Goal: Transaction & Acquisition: Book appointment/travel/reservation

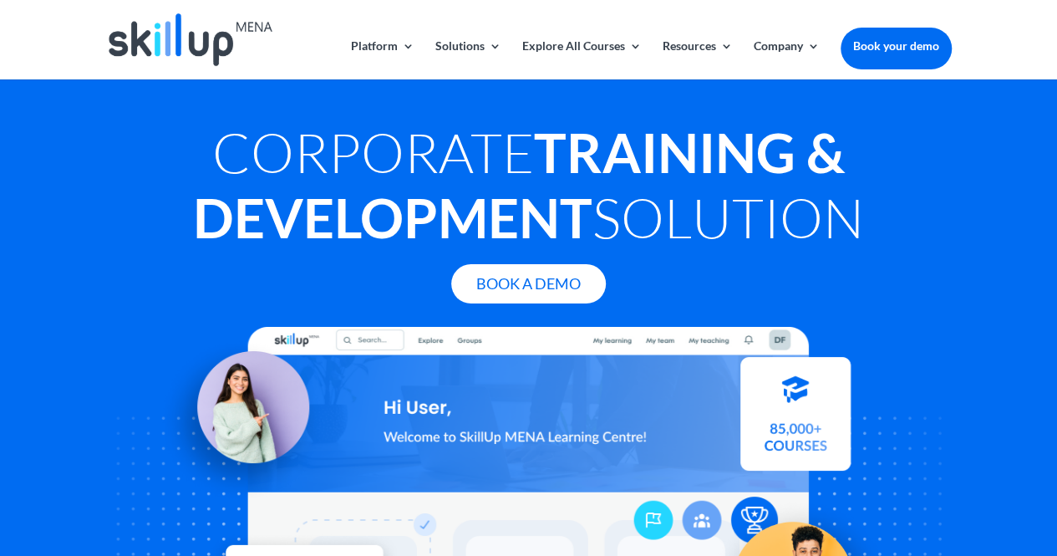
click at [550, 335] on div at bounding box center [528, 477] width 845 height 301
click at [292, 215] on strong "Training & Development" at bounding box center [519, 184] width 652 height 130
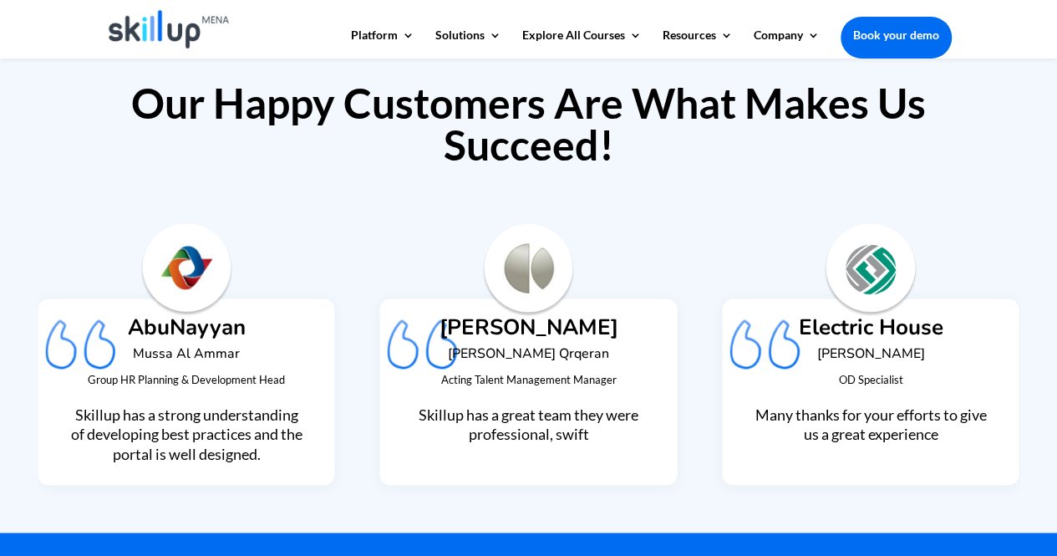
scroll to position [4177, 0]
click at [189, 379] on span "Group HR Planning & Development Head" at bounding box center [186, 379] width 197 height 13
click at [191, 287] on img "3 / 9" at bounding box center [187, 270] width 94 height 94
click at [219, 444] on p "Skillup has a strong understanding of developing best practices and the portal …" at bounding box center [186, 434] width 235 height 58
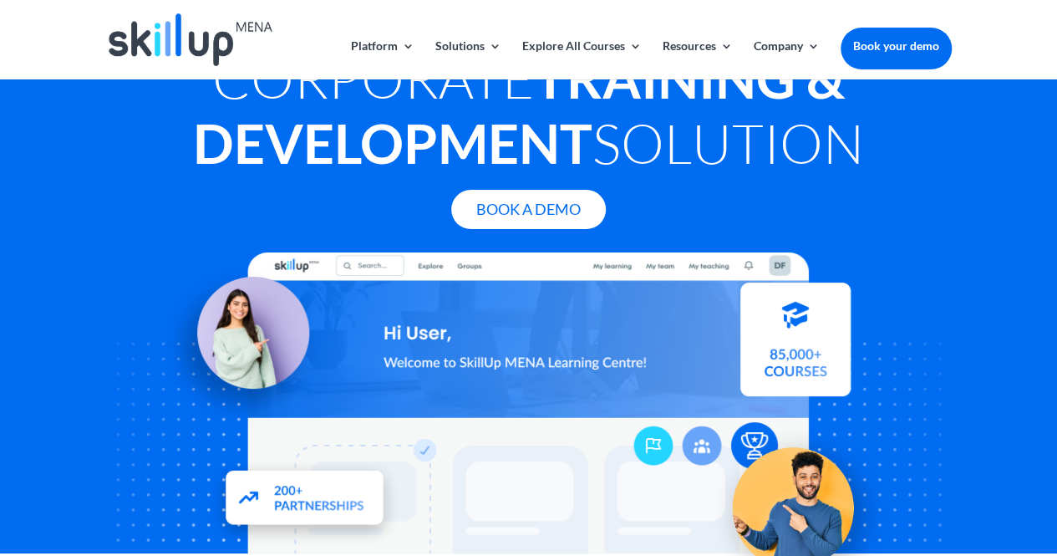
scroll to position [0, 0]
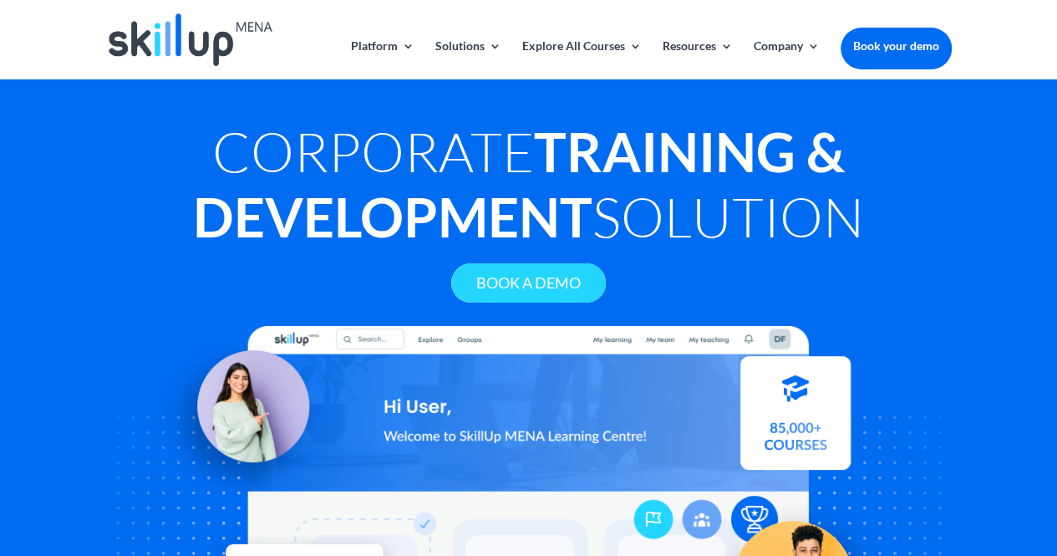
click at [523, 278] on link "Book A Demo" at bounding box center [528, 282] width 155 height 39
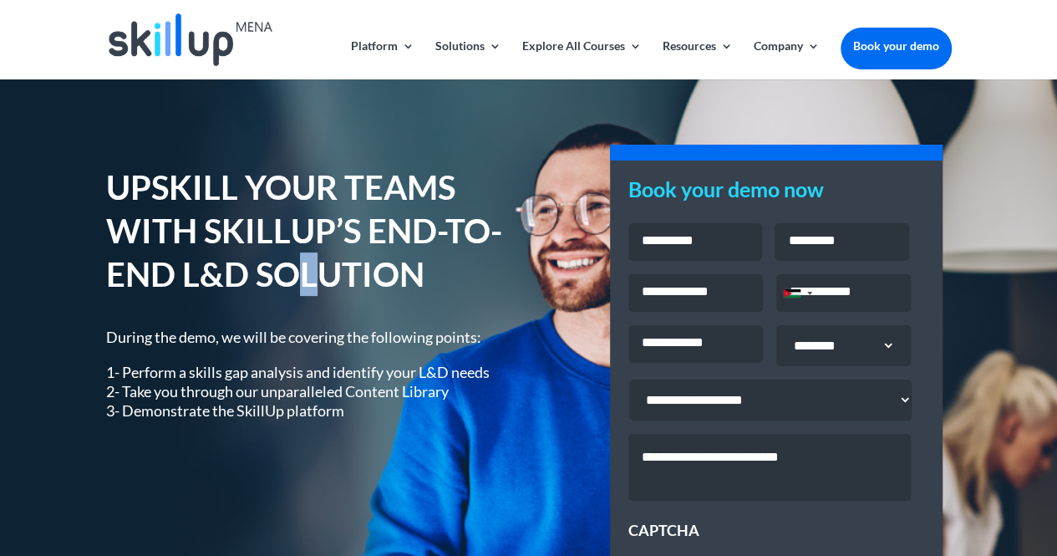
click at [308, 304] on div "UPSKILL YOUR TEAMS WITH SKILLUP’S END-TO-END L&D SOLUTION During the demo, we w…" at bounding box center [305, 304] width 399 height 280
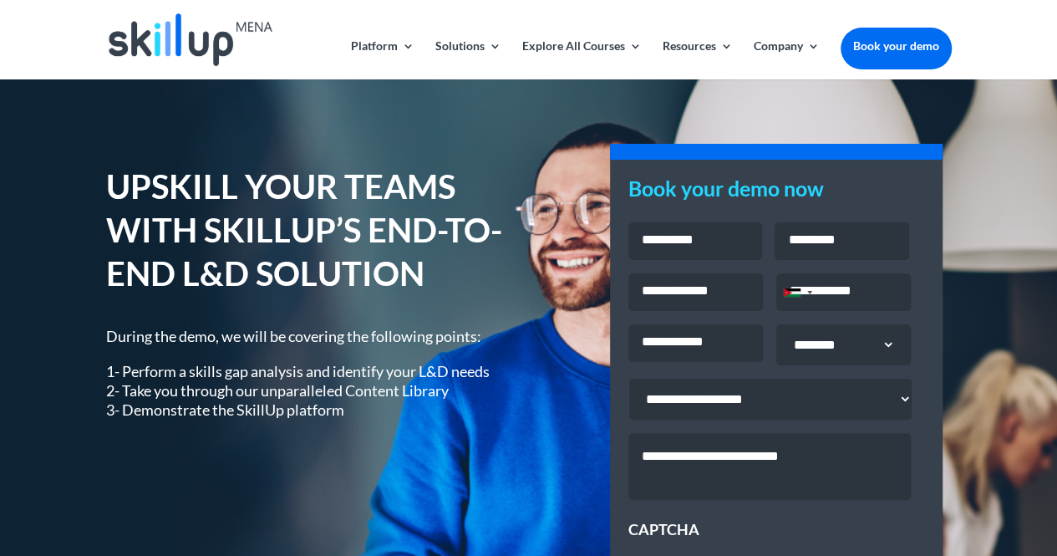
click at [299, 48] on div at bounding box center [528, 39] width 845 height 79
click at [393, 17] on div at bounding box center [528, 39] width 845 height 79
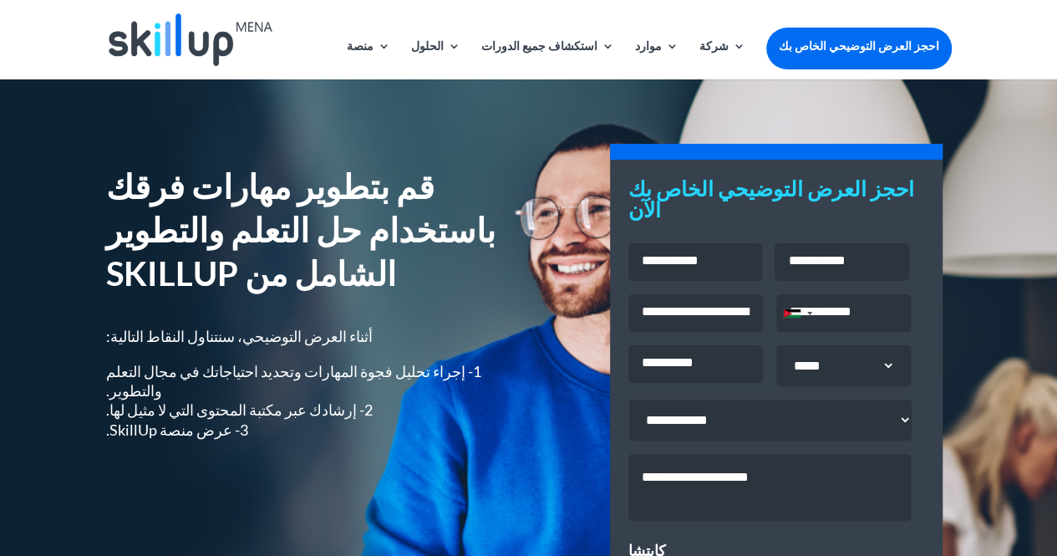
click at [383, 39] on div at bounding box center [528, 39] width 845 height 79
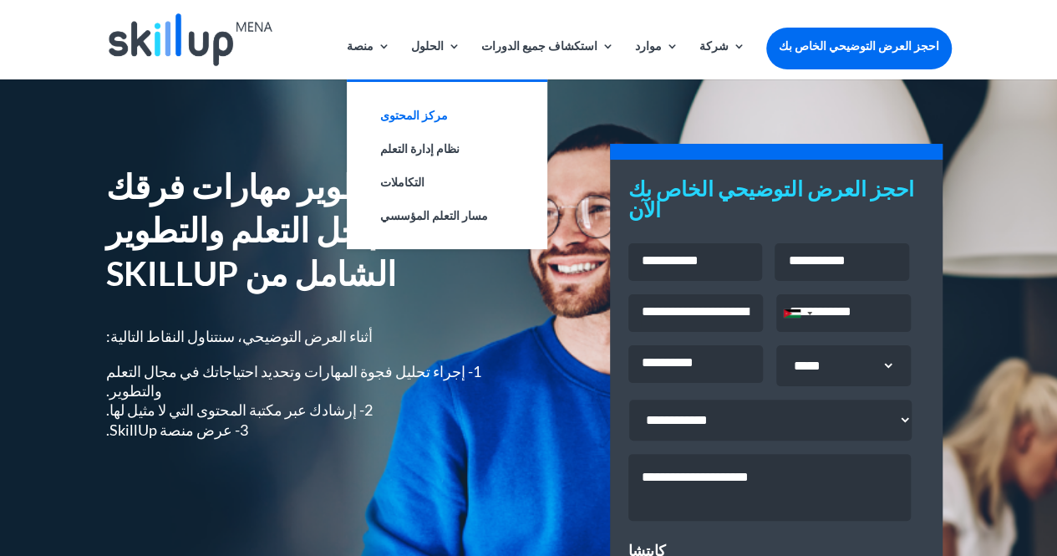
click at [448, 116] on font "مركز المحتوى" at bounding box center [414, 115] width 68 height 14
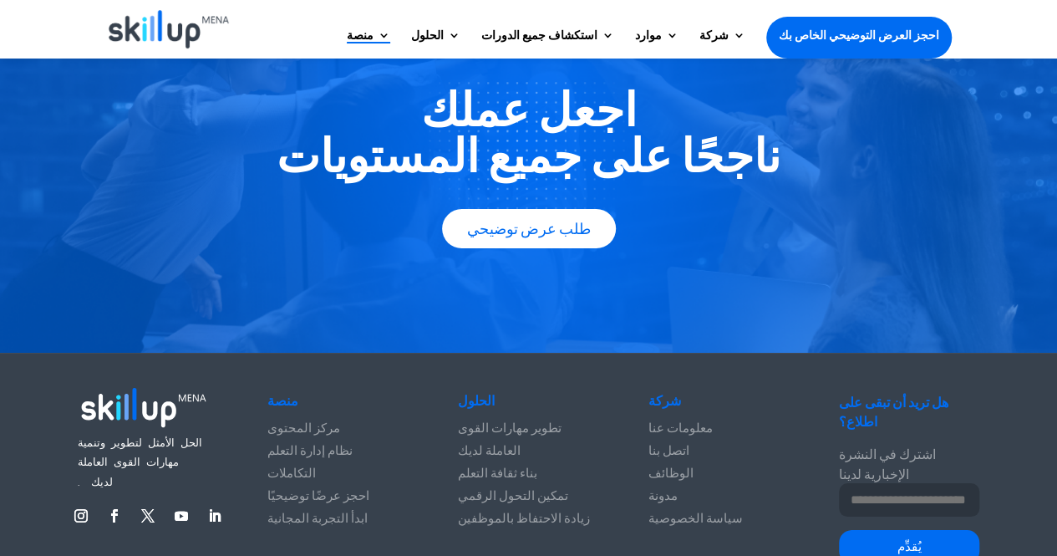
scroll to position [3033, 0]
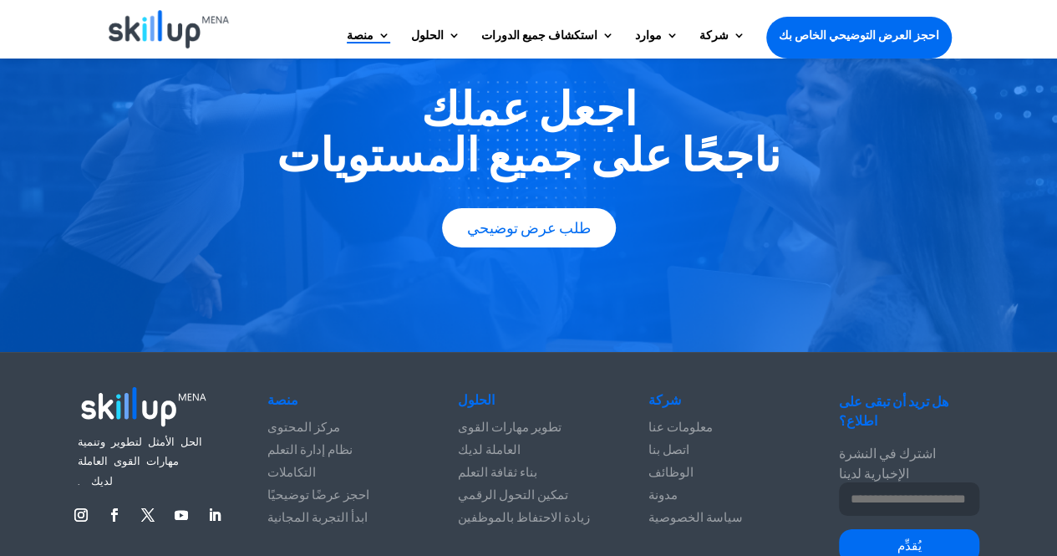
click at [133, 381] on img at bounding box center [144, 405] width 132 height 49
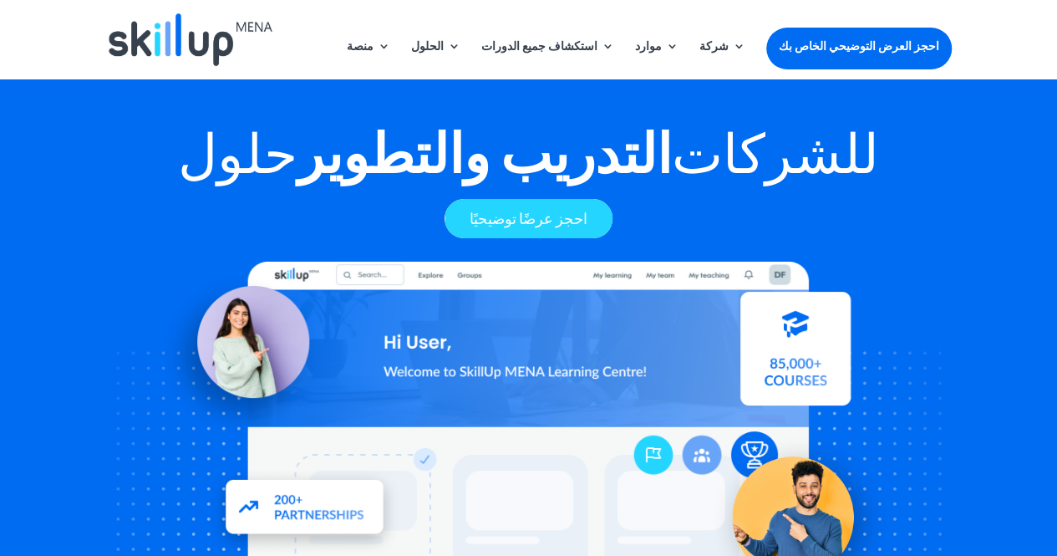
click at [513, 205] on link "احجز عرضًا توضيحيًا" at bounding box center [528, 218] width 168 height 39
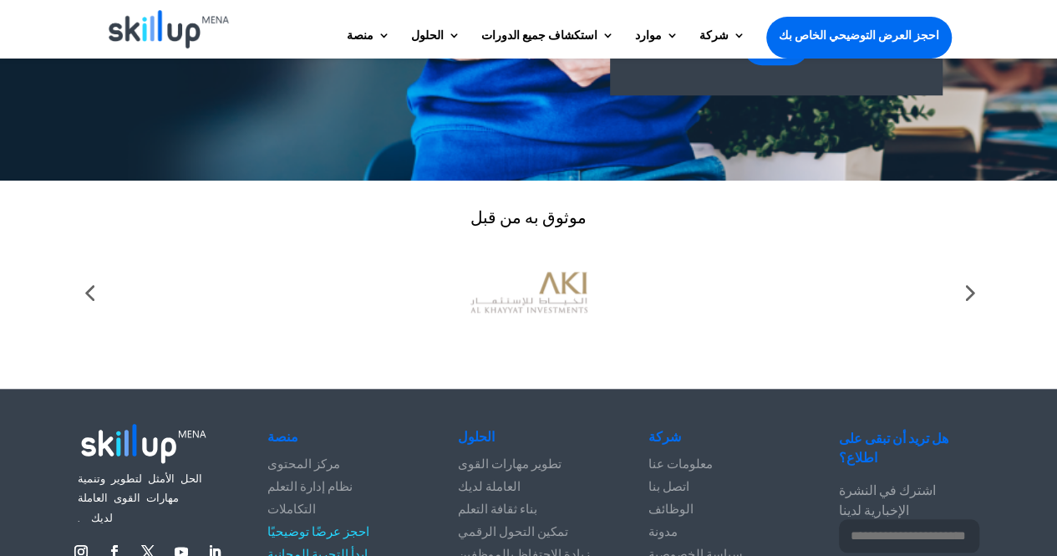
scroll to position [680, 0]
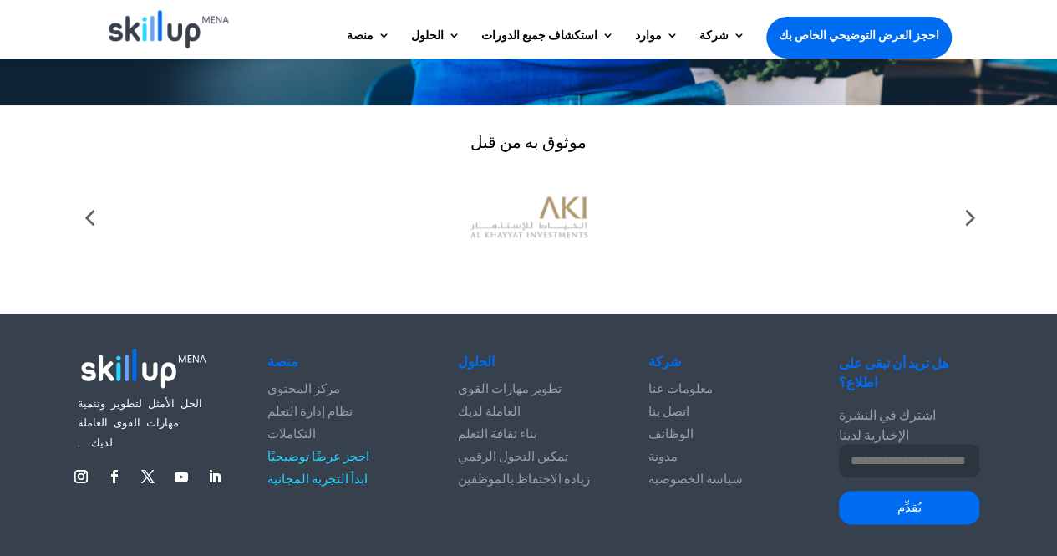
click at [90, 210] on div at bounding box center [89, 217] width 33 height 33
click at [94, 205] on div at bounding box center [89, 217] width 33 height 33
click at [964, 207] on div at bounding box center [968, 217] width 33 height 33
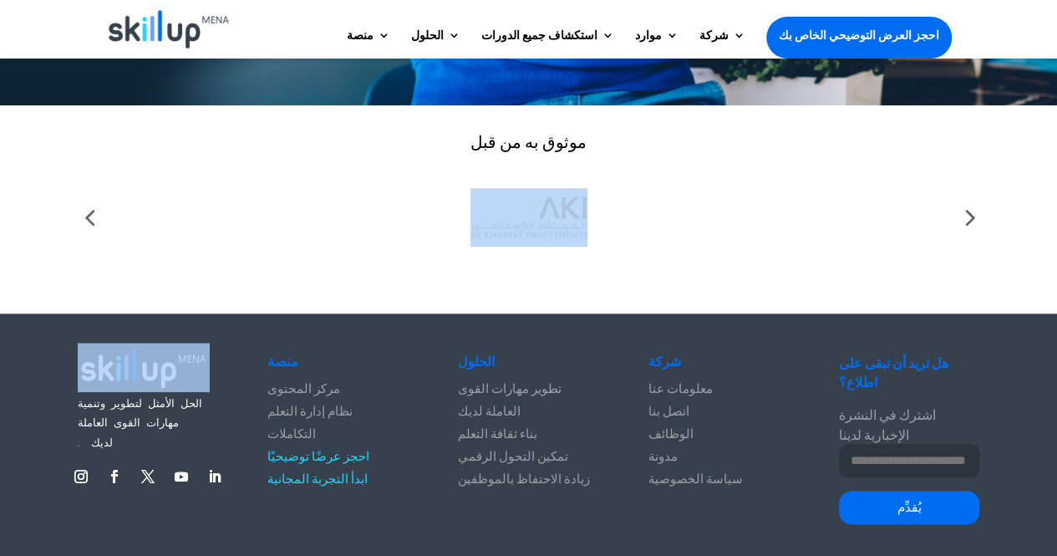
click at [965, 207] on div at bounding box center [968, 217] width 33 height 33
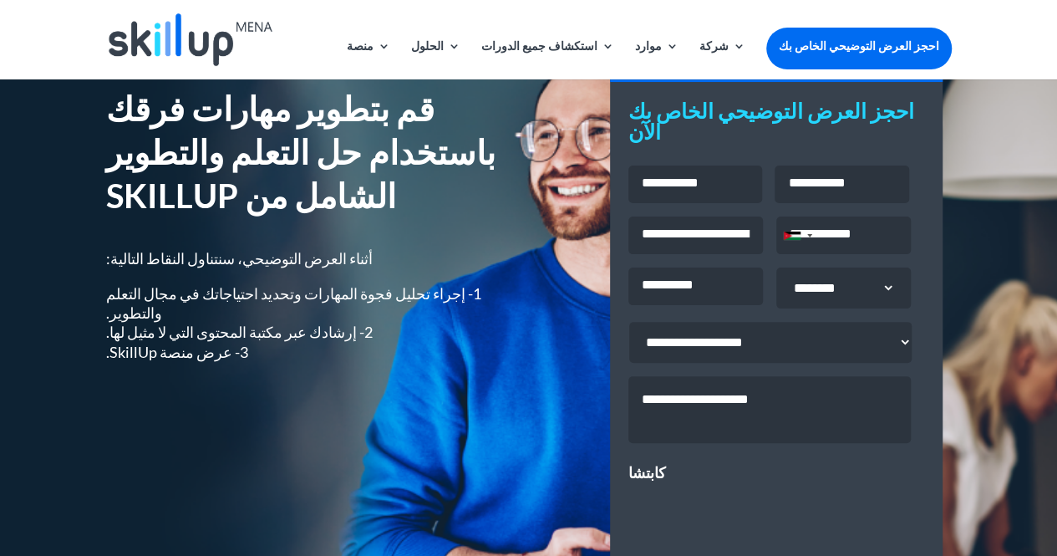
scroll to position [0, 0]
